Goal: Information Seeking & Learning: Find specific fact

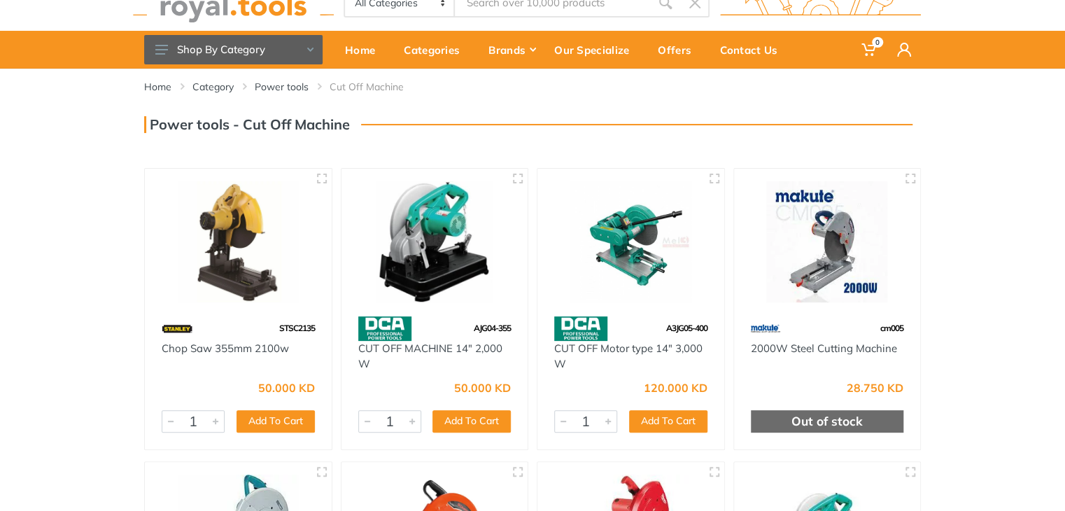
scroll to position [34, 0]
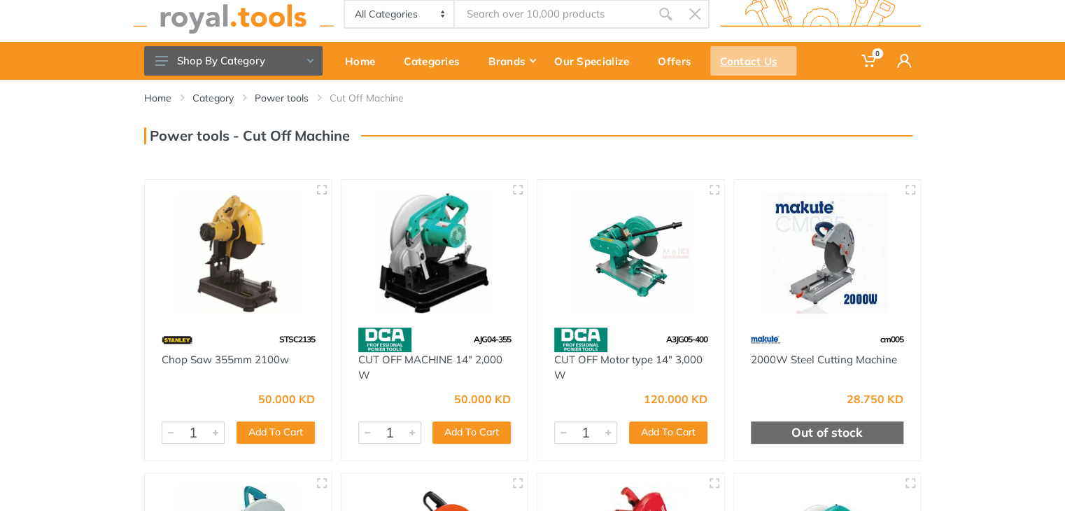
click at [735, 63] on div "Contact Us" at bounding box center [753, 60] width 86 height 29
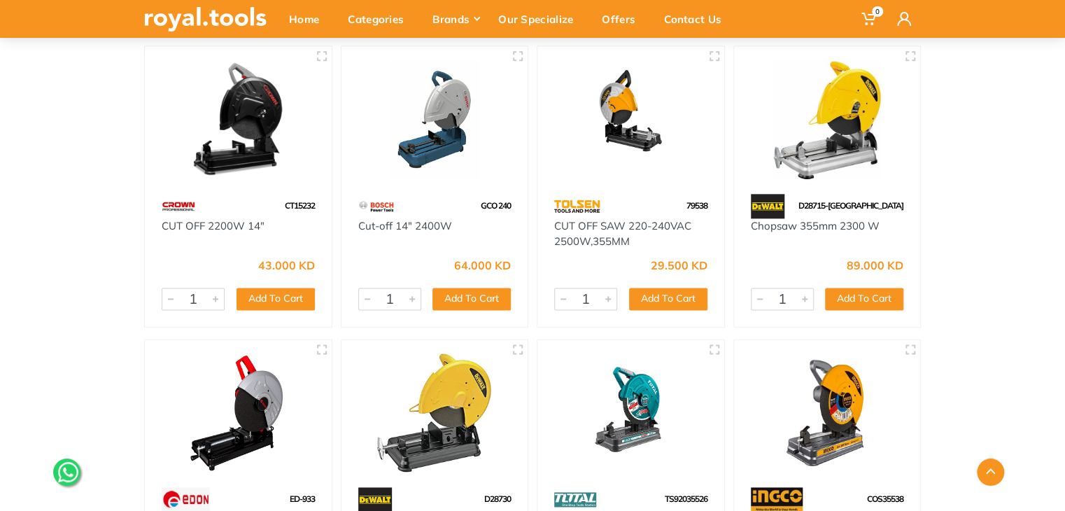
scroll to position [749, 0]
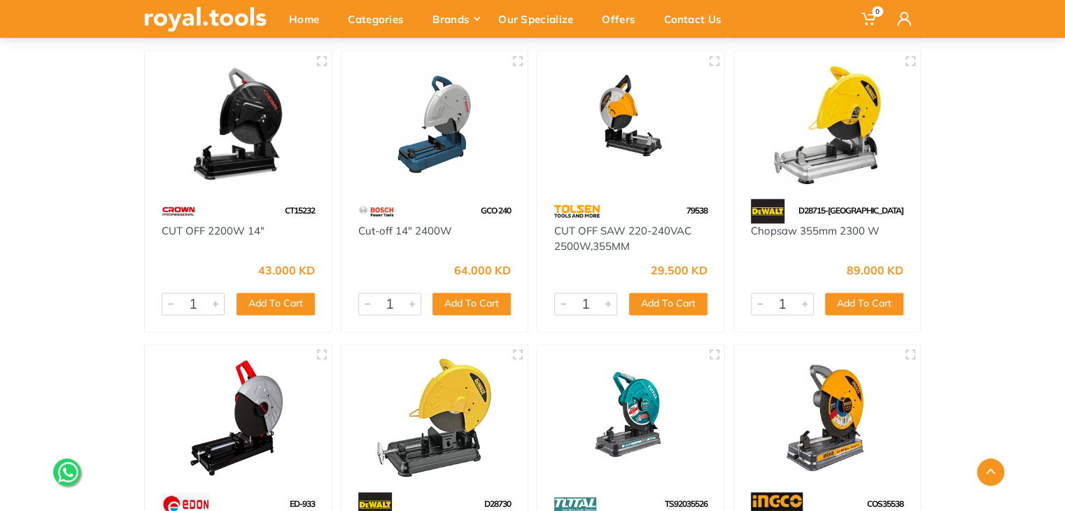
click at [821, 197] on div at bounding box center [827, 125] width 187 height 148
click at [821, 183] on img at bounding box center [828, 124] width 162 height 121
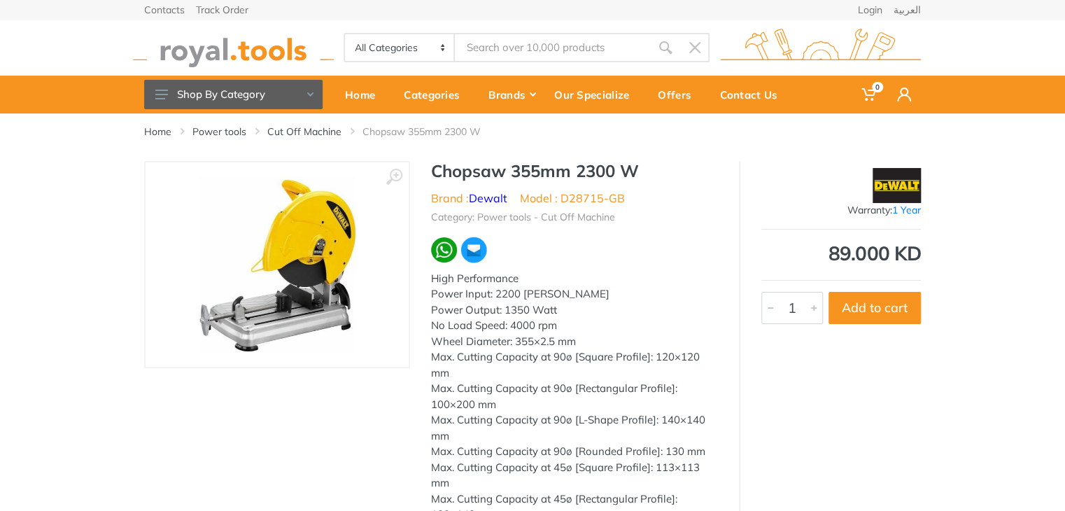
click at [311, 267] on img at bounding box center [277, 264] width 158 height 176
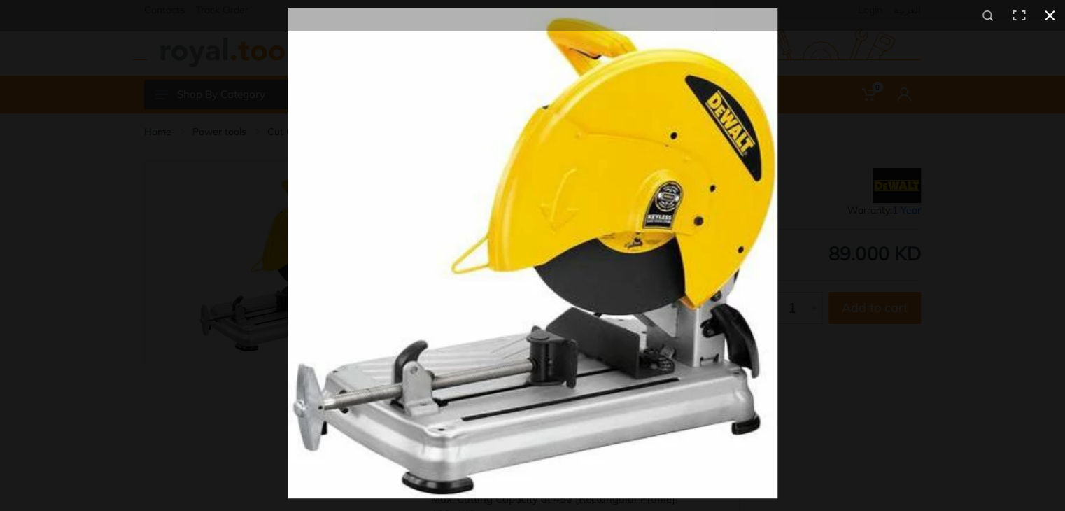
click at [1046, 12] on button at bounding box center [1050, 15] width 31 height 31
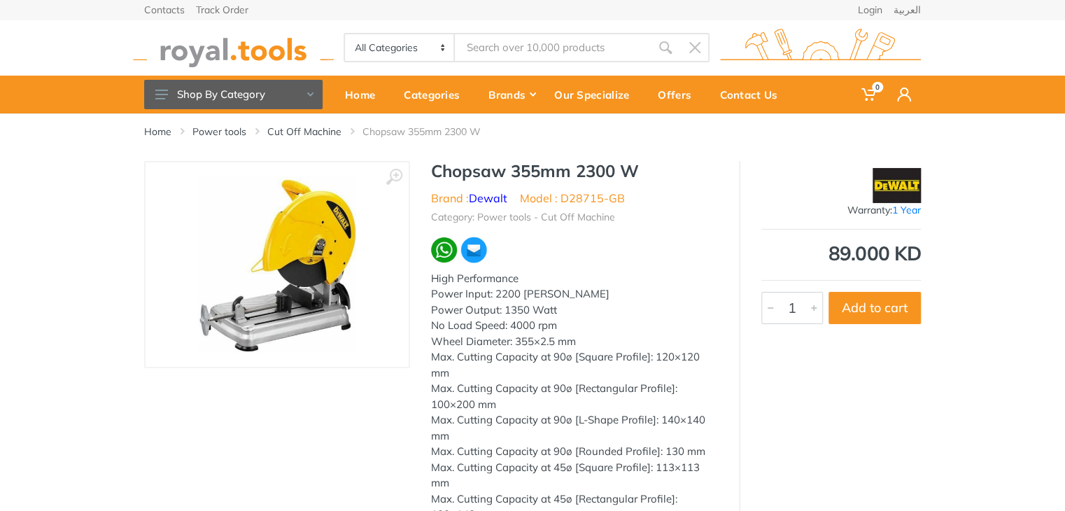
click at [293, 267] on img at bounding box center [277, 264] width 158 height 176
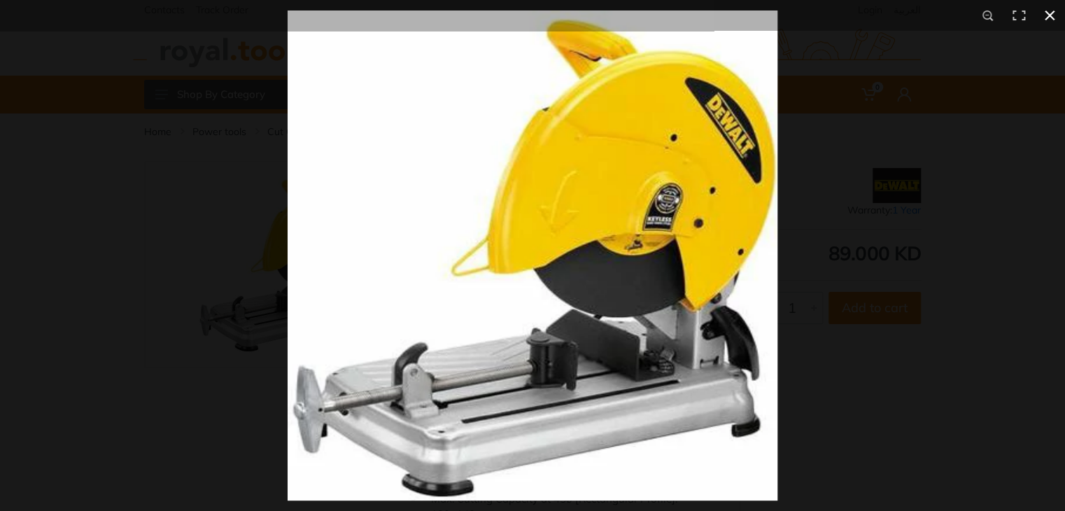
click at [1051, 21] on button at bounding box center [1050, 15] width 31 height 31
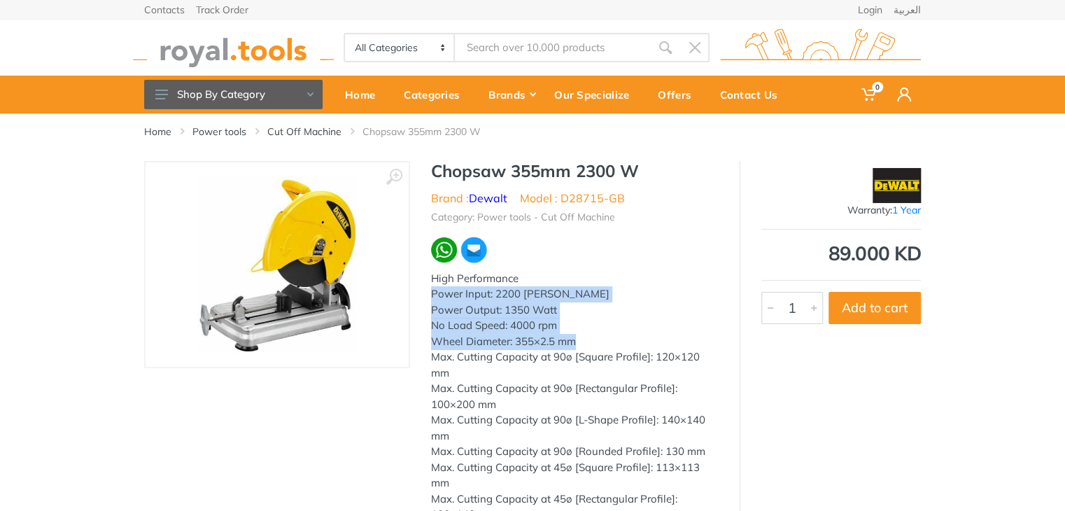
drag, startPoint x: 580, startPoint y: 344, endPoint x: 430, endPoint y: 297, distance: 156.3
click at [431, 297] on div "High Performance Power Input: 2200 Watts Power Output: 1350 Watt No Load Speed:…" at bounding box center [574, 444] width 287 height 346
copy div "Power Input: 2200 Watts Power Output: 1350 Watt No Load Speed: 4000 rpm Wheel D…"
